Goal: Check status: Check status

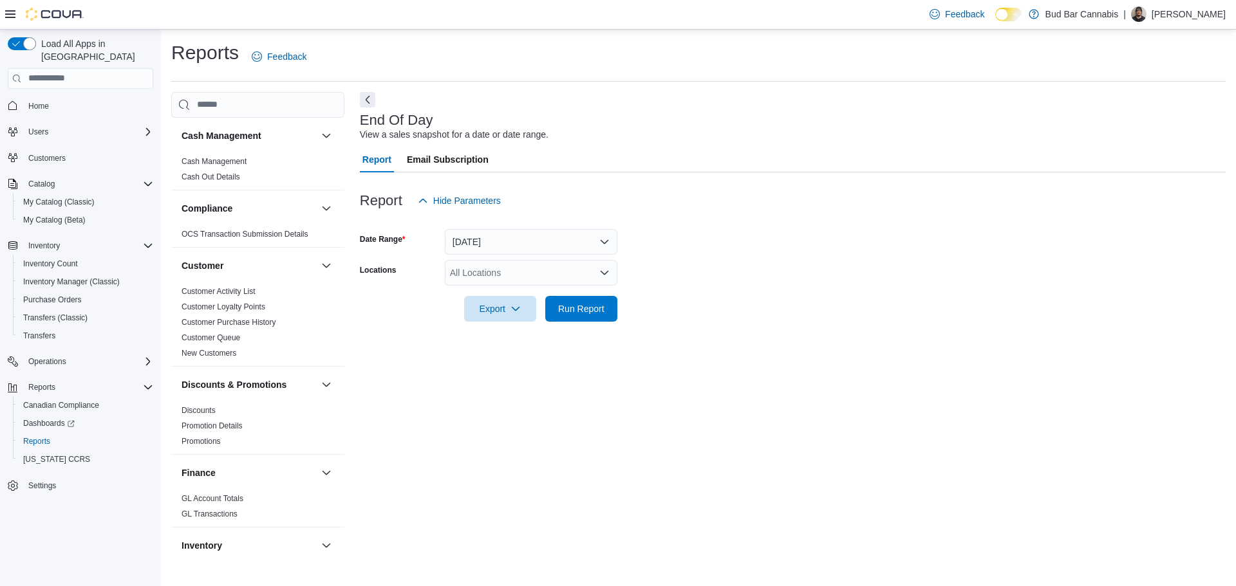
click at [586, 273] on div "All Locations" at bounding box center [531, 273] width 172 height 26
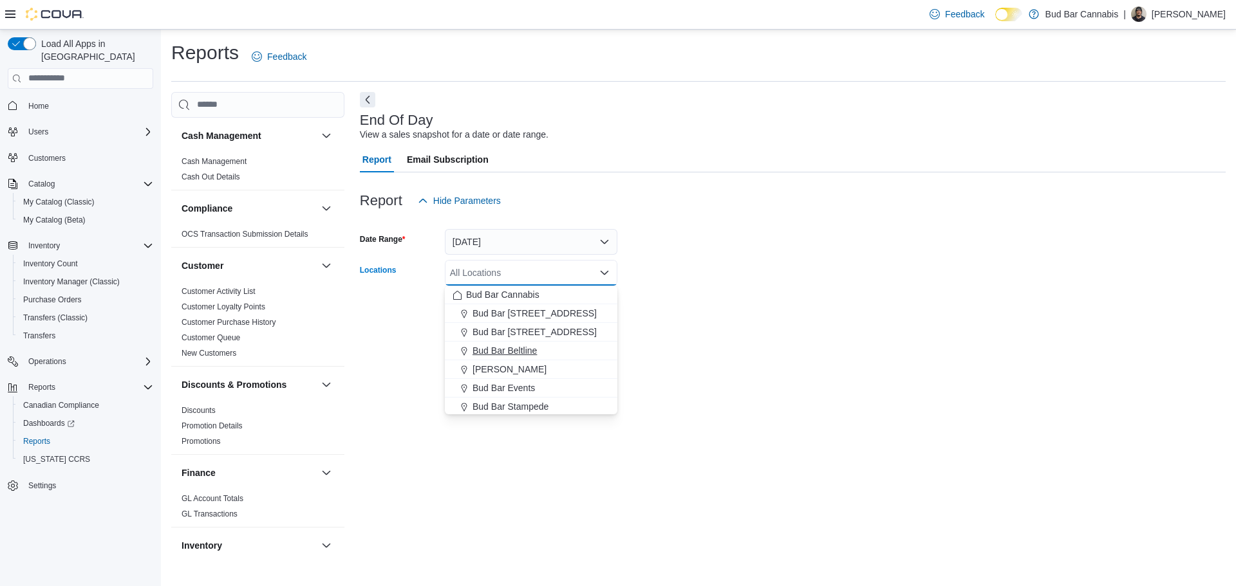
click at [522, 347] on span "Bud Bar Beltline" at bounding box center [504, 350] width 64 height 13
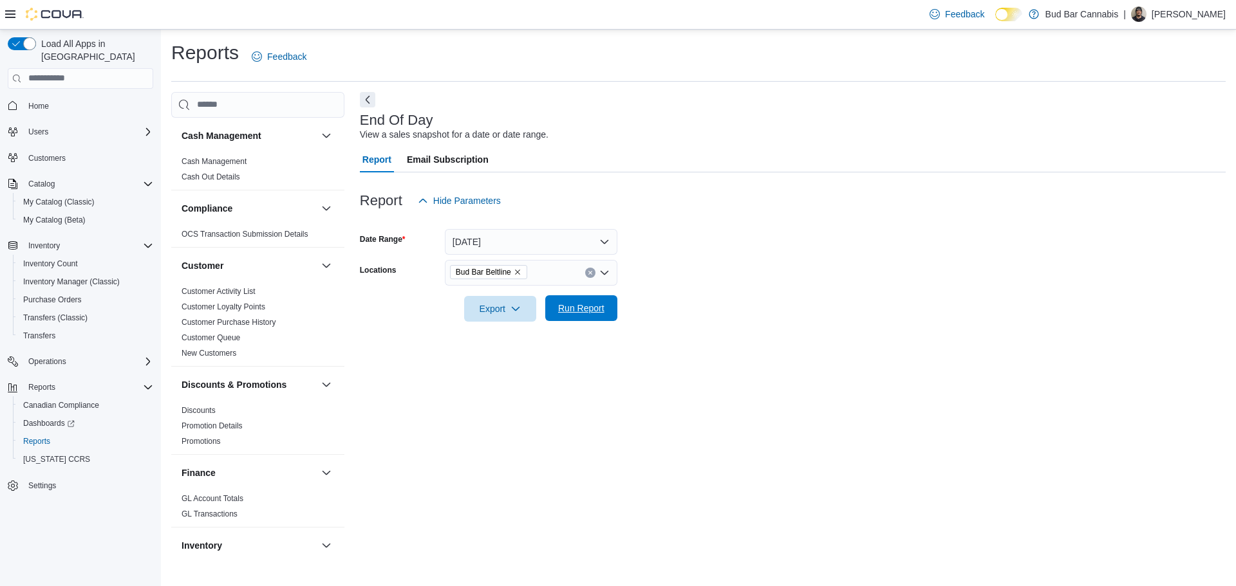
drag, startPoint x: 695, startPoint y: 338, endPoint x: 604, endPoint y: 311, distance: 94.5
click at [696, 337] on div "End Of Day View a sales snapshot for a date or date range. Report Email Subscri…" at bounding box center [793, 324] width 866 height 465
click at [595, 305] on span "Run Report" at bounding box center [581, 308] width 46 height 13
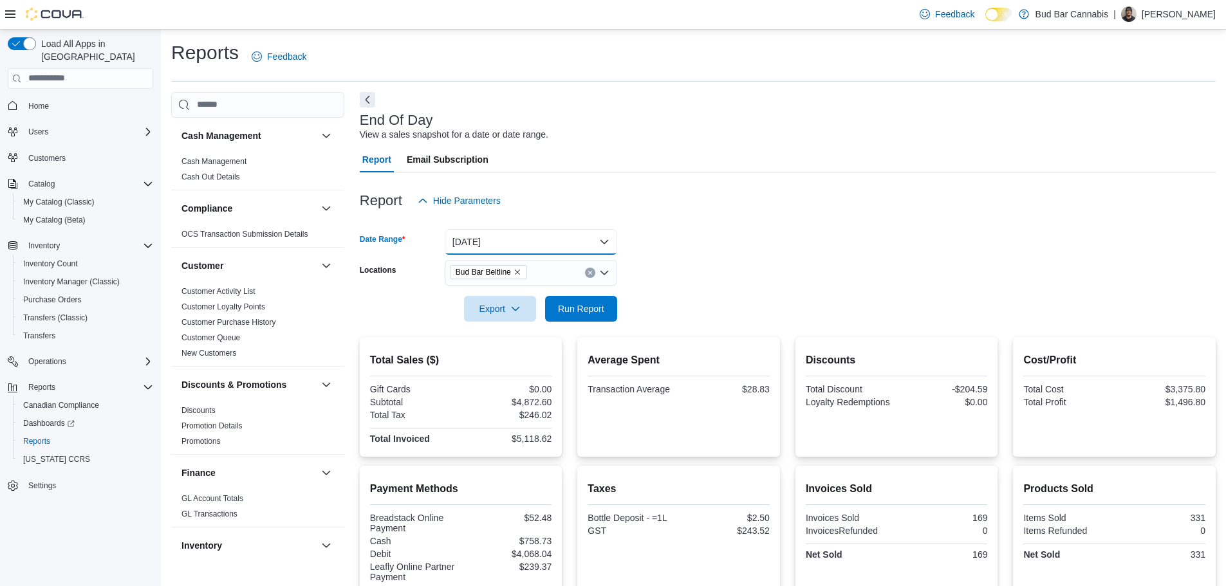
click at [588, 248] on button "[DATE]" at bounding box center [531, 242] width 172 height 26
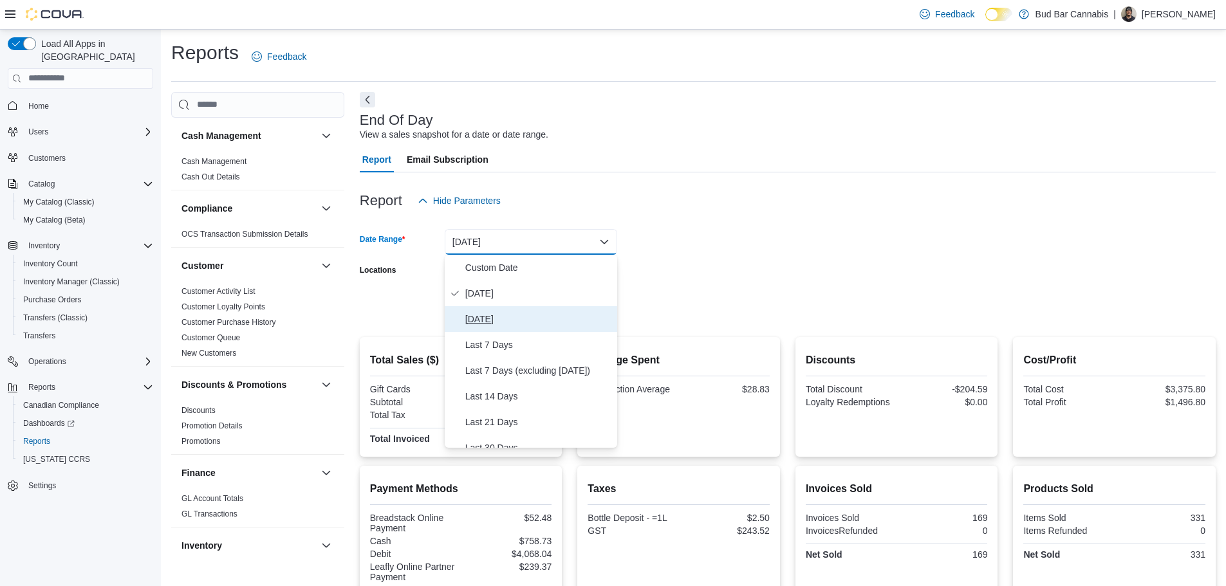
click at [472, 319] on span "[DATE]" at bounding box center [538, 318] width 147 height 15
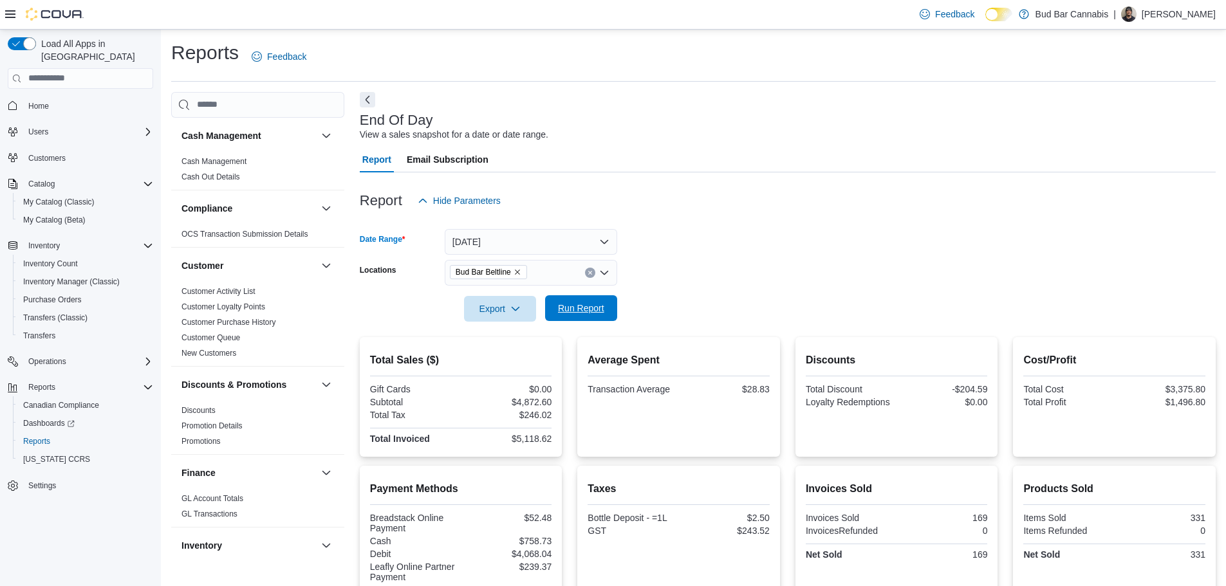
click at [604, 306] on span "Run Report" at bounding box center [581, 308] width 57 height 26
